Goal: Find specific page/section: Find specific page/section

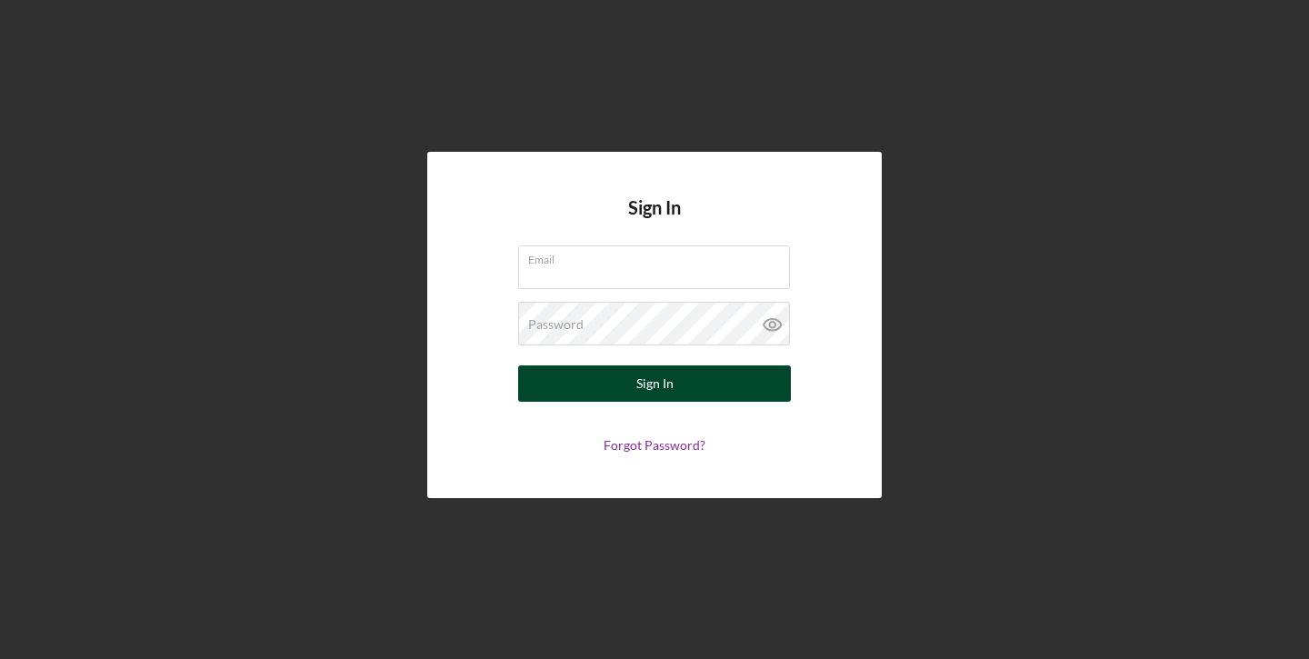
type input "[EMAIL_ADDRESS][PERSON_NAME][DOMAIN_NAME]"
click at [642, 386] on div "Sign In" at bounding box center [654, 383] width 37 height 36
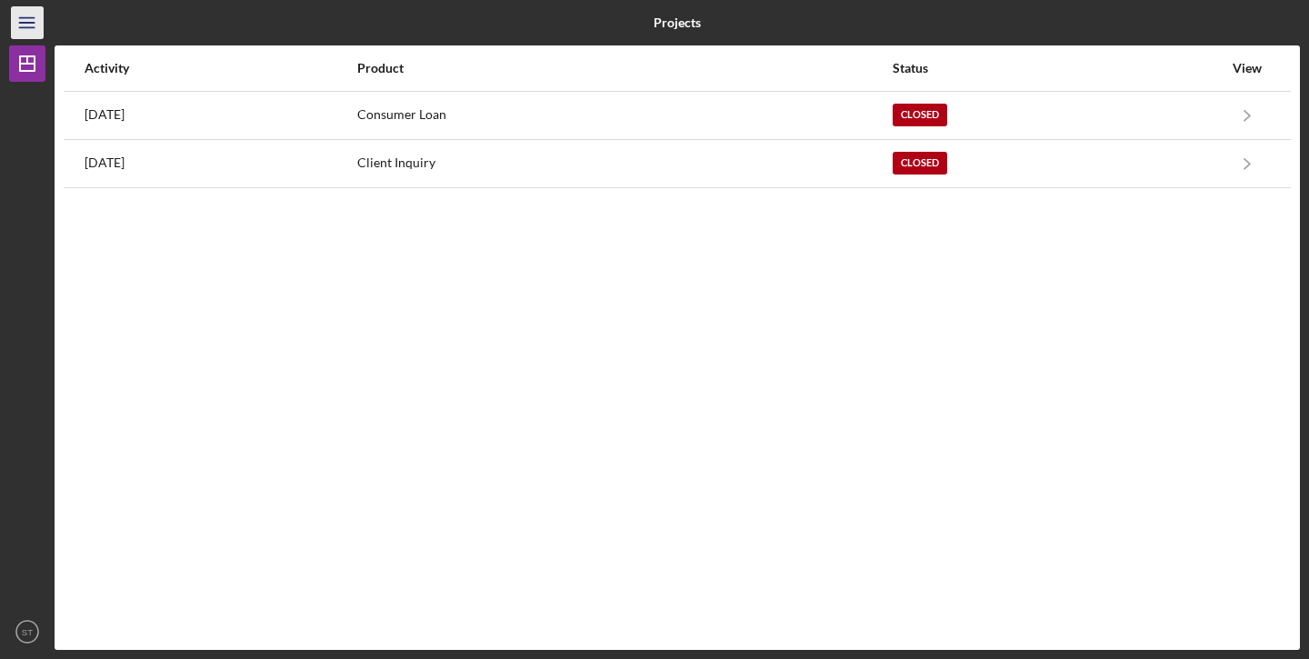
click at [28, 27] on line "button" at bounding box center [26, 27] width 15 height 0
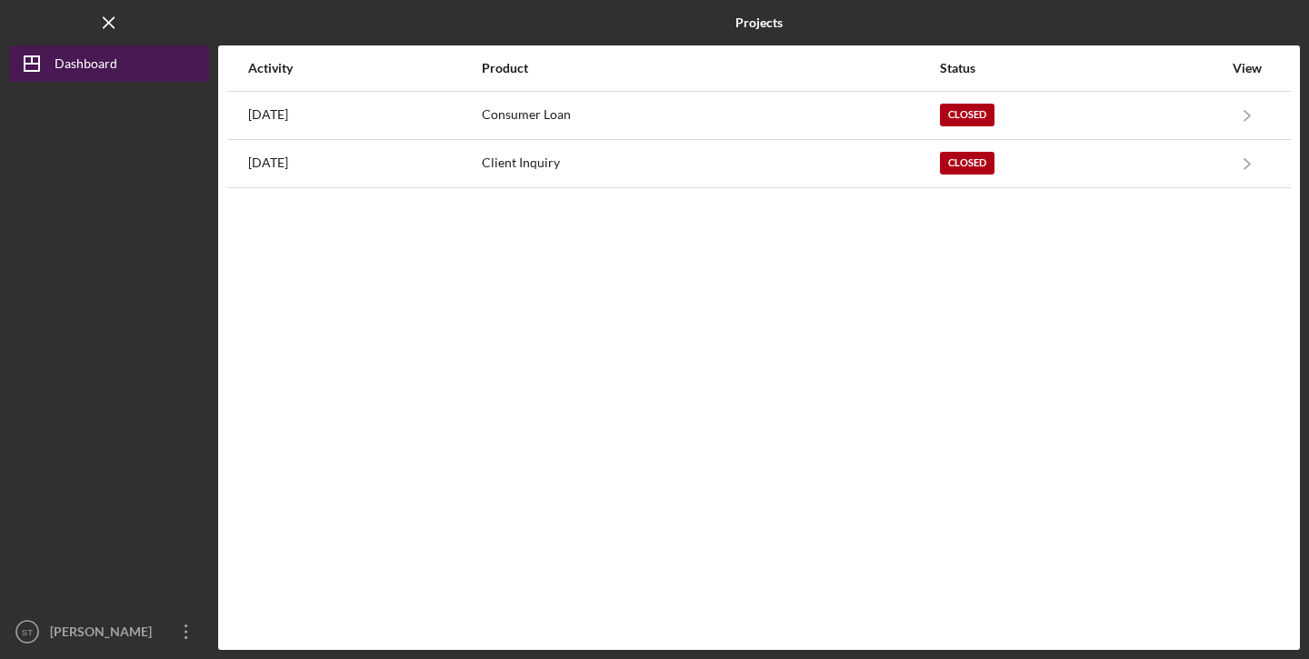
click at [65, 74] on div "Dashboard" at bounding box center [86, 65] width 63 height 41
